Goal: Communication & Community: Answer question/provide support

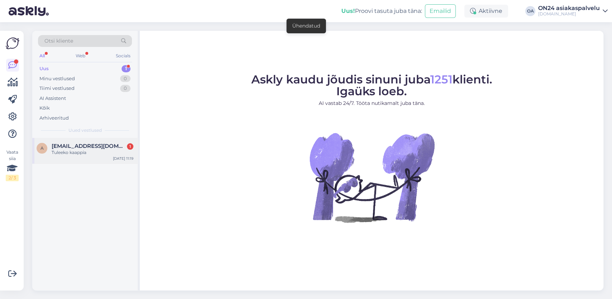
click at [88, 144] on span "[EMAIL_ADDRESS][DOMAIN_NAME]" at bounding box center [89, 146] width 75 height 6
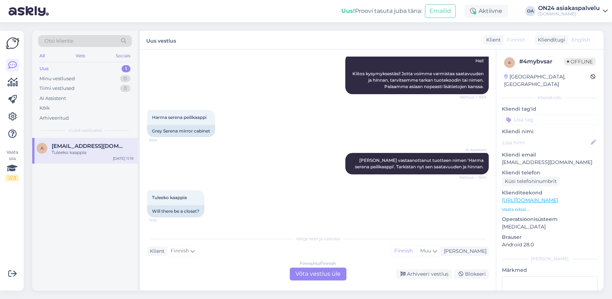
scroll to position [1, 0]
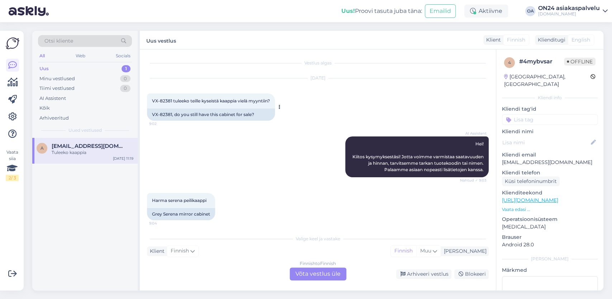
click at [172, 99] on span "VX-82381 tuleeko teille kyseistä kaappia vielä myyntiin?" at bounding box center [211, 100] width 118 height 5
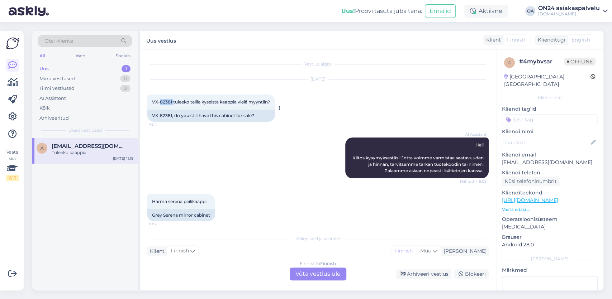
drag, startPoint x: 172, startPoint y: 101, endPoint x: 160, endPoint y: 103, distance: 12.7
click at [160, 103] on span "VX-82381 tuleeko teille kyseistä kaappia vielä myyntiin?" at bounding box center [211, 101] width 118 height 5
copy span "82381"
click at [313, 280] on div "Finnish to Finnish Võta vestlus üle" at bounding box center [318, 274] width 57 height 13
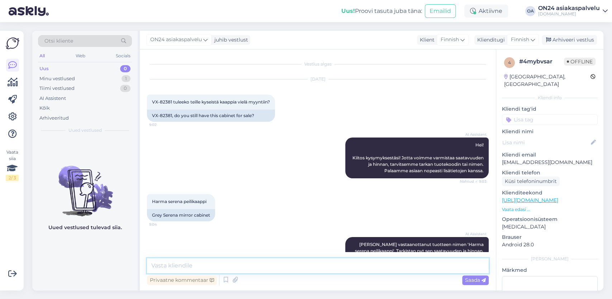
click at [184, 268] on textarea at bounding box center [318, 265] width 342 height 15
paste textarea "[URL][DOMAIN_NAME]"
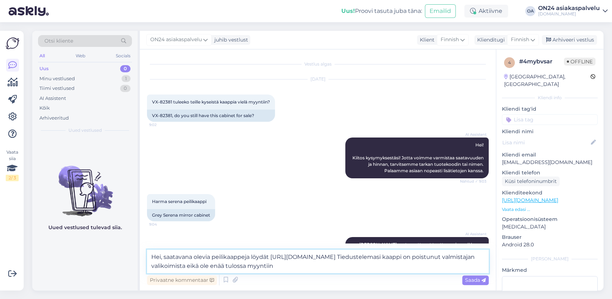
type textarea "Hei, saatavana olevia peilikaappeja löydät [URL][DOMAIN_NAME] Tiedustelemasi ka…"
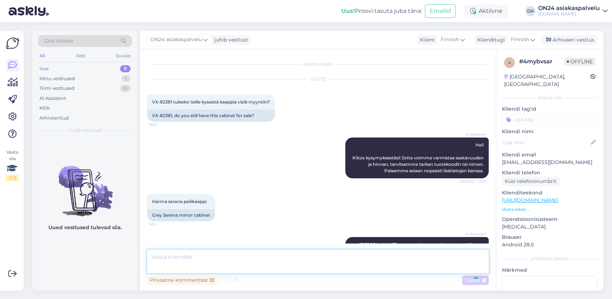
scroll to position [108, 0]
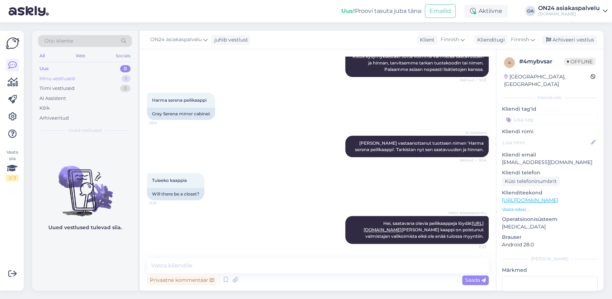
click at [63, 77] on div "Minu vestlused" at bounding box center [56, 78] width 35 height 7
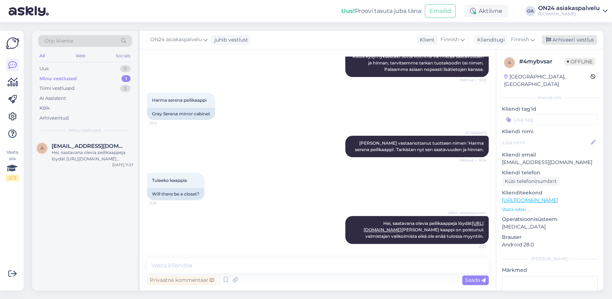
click at [570, 41] on div "Arhiveeri vestlus" at bounding box center [569, 40] width 55 height 10
